Goal: Answer question/provide support: Answer question/provide support

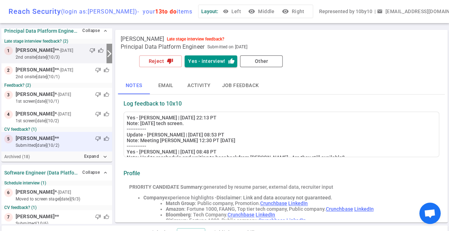
scroll to position [1, 0]
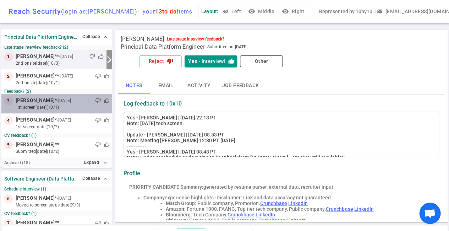
click at [66, 103] on small "- [DATE]" at bounding box center [64, 100] width 14 height 6
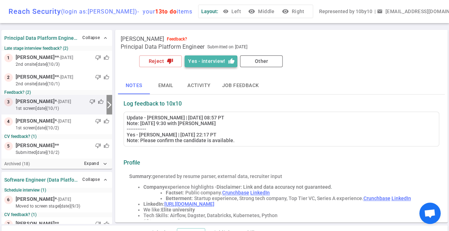
click at [206, 61] on button "Yes - interview! thumb_up" at bounding box center [211, 61] width 53 height 12
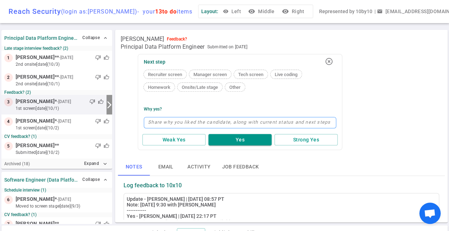
click at [165, 123] on textarea at bounding box center [240, 122] width 193 height 11
type textarea "O"
type textarea "On"
type textarea "Ons"
type textarea "Onsi"
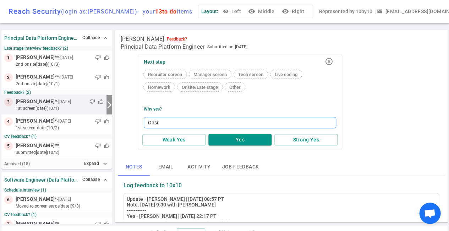
type textarea "Onsit"
type textarea "Onsite"
type textarea "Onsite s"
type textarea "Onsite sc"
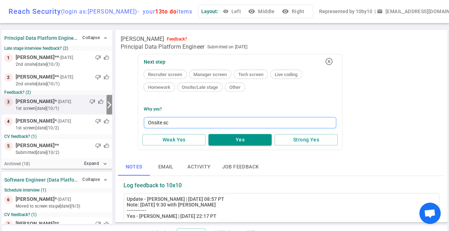
type textarea "Onsite sch"
type textarea "Onsite sche"
type textarea "Onsite sched"
type textarea "Onsite schedu"
type textarea "Onsite schedul"
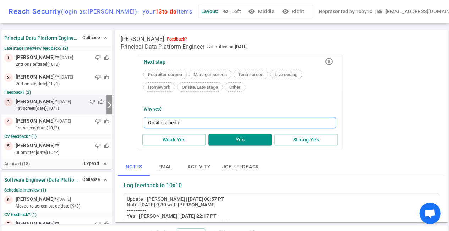
type textarea "Onsite schedule"
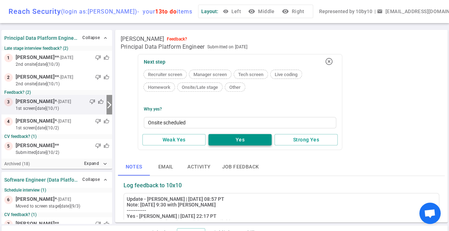
type textarea "Onsite scheduled"
click at [247, 136] on button "Yes" at bounding box center [240, 140] width 63 height 12
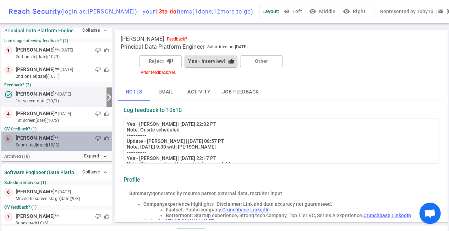
click at [59, 137] on div "thumb_down thumb_up" at bounding box center [84, 138] width 50 height 7
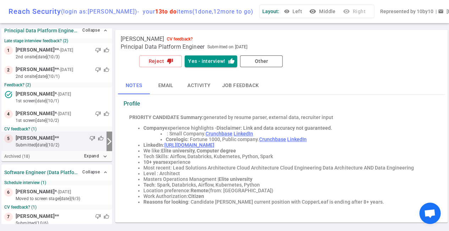
scroll to position [22, 0]
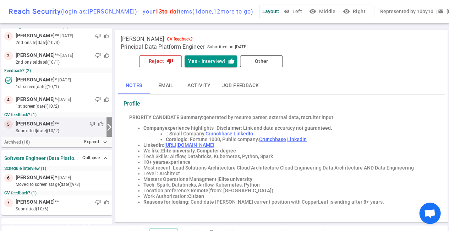
click at [160, 60] on button "Reject thumb_down" at bounding box center [160, 61] width 43 height 12
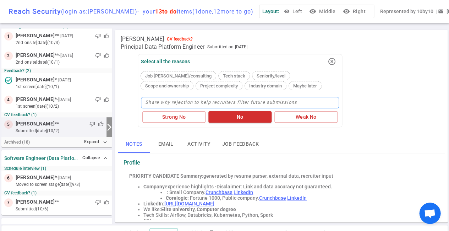
click at [199, 102] on textarea at bounding box center [240, 102] width 198 height 11
type textarea "T"
type textarea "To"
type textarea "Too"
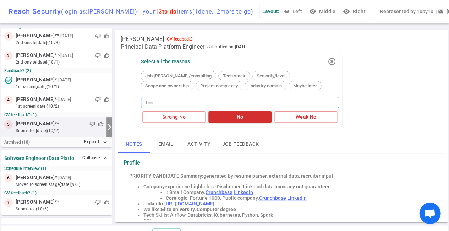
type textarea "Too M"
type textarea "Too ML"
type textarea "Too ML D"
type textarea "Too ML Da"
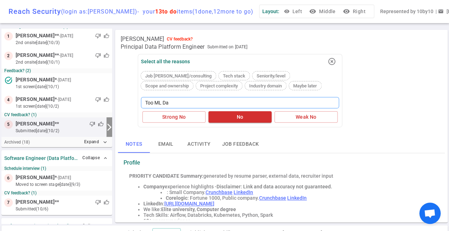
type textarea "Too ML Dat"
type textarea "Too ML Data"
type textarea "Too ML Data A"
type textarea "Too ML Data An"
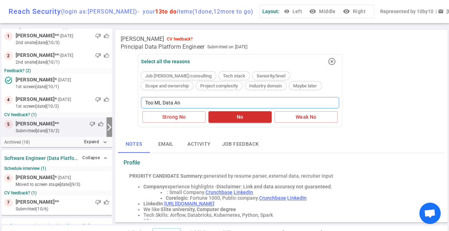
type textarea "Too ML Data [PERSON_NAME]"
type textarea "Too ML Data Anal"
type textarea "Too ML Data Analy"
type textarea "Too ML Data Analyt"
type textarea "Too ML Data Analyti"
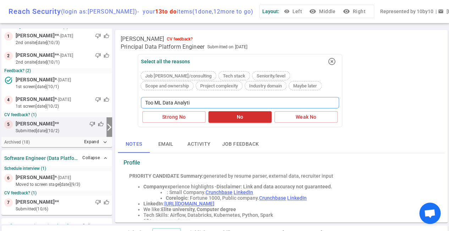
type textarea "Too ML Data Analyt"
type textarea "Too ML Data Analy"
type textarea "Too ML Data Anal"
type textarea "Too ML Data [PERSON_NAME]"
type textarea "Too ML Data An"
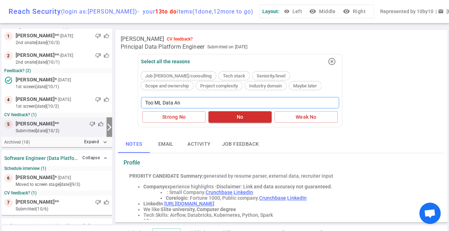
type textarea "Too ML Data A"
type textarea "Too ML Data"
type textarea "Too ML Data a"
type textarea "Too ML Data an"
type textarea "Too ML Data and"
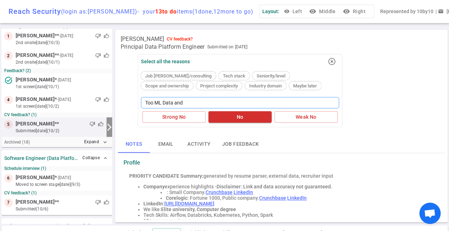
type textarea "Too ML Data and"
type textarea "Too ML Data and A"
type textarea "Too ML Data and An"
type textarea "Too ML Data and [PERSON_NAME]"
type textarea "Too ML Data and Anal"
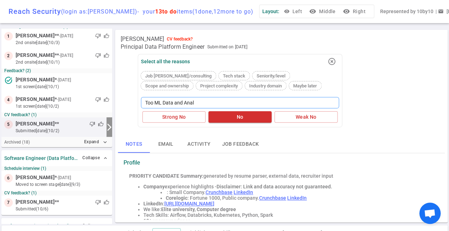
type textarea "Too ML Data and Analy"
type textarea "Too ML Data and Analyt"
type textarea "Too ML Data and Analyti"
type textarea "Too ML Data and Analytic"
type textarea "Too ML Data and Analytics"
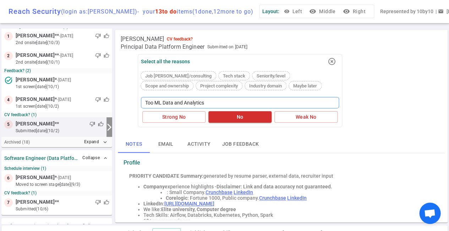
type textarea "Too ML Data and Analytics"
type textarea "Too ML Data and Analytics f"
type textarea "Too ML Data and Analytics fo"
type textarea "Too ML Data and Analytics foc"
type textarea "Too ML Data and Analytics focu"
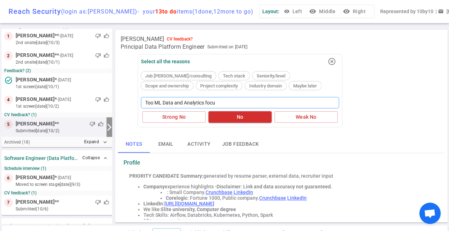
type textarea "Too ML Data and Analytics focus"
type textarea "Too ML Data and Analytics focuse"
type textarea "Too ML Data and Analytics focused"
type textarea "Too ML Data and Analytics focused."
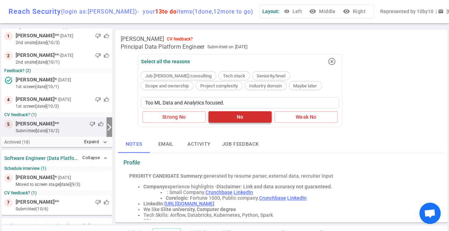
type textarea "Too ML Data and Analytics focused."
click at [243, 118] on button "No" at bounding box center [240, 117] width 63 height 12
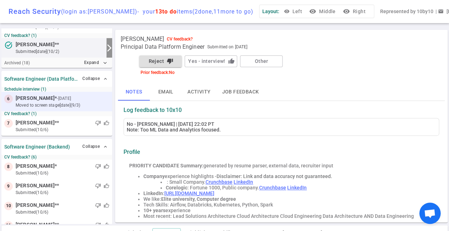
click at [45, 99] on span "[PERSON_NAME] * - [DATE]" at bounding box center [44, 98] width 57 height 7
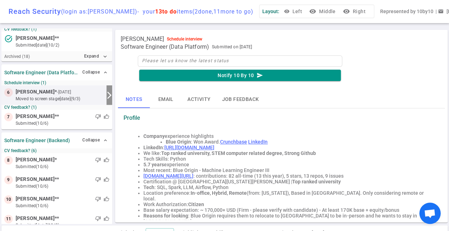
scroll to position [108, 0]
click at [106, 69] on span "expand_less" at bounding box center [106, 72] width 6 height 6
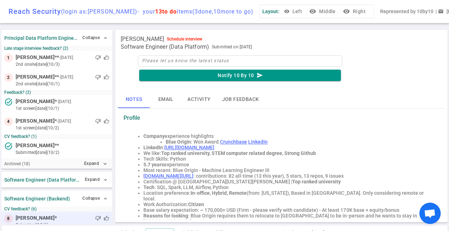
scroll to position [0, 0]
